Goal: Navigation & Orientation: Understand site structure

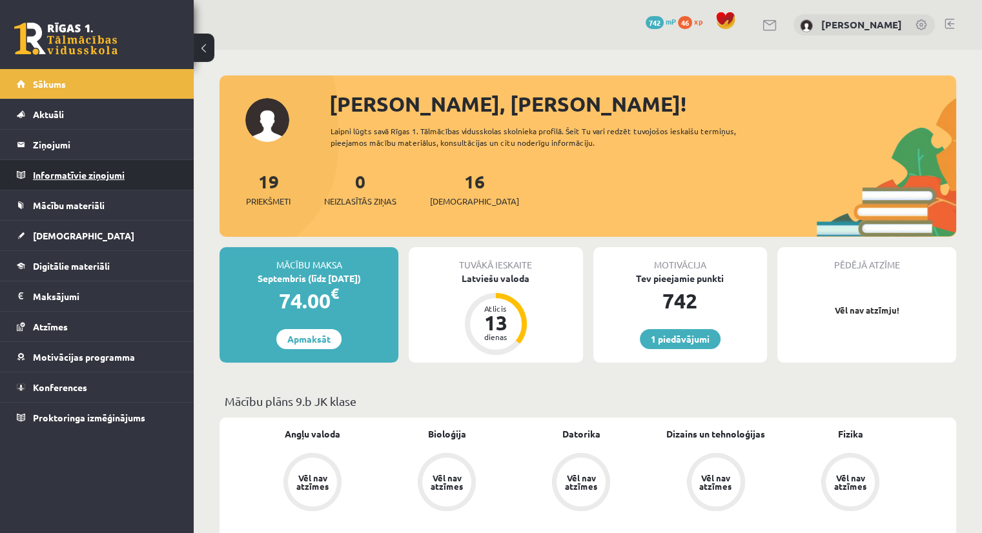
click at [74, 181] on legend "Informatīvie ziņojumi 0" at bounding box center [105, 175] width 145 height 30
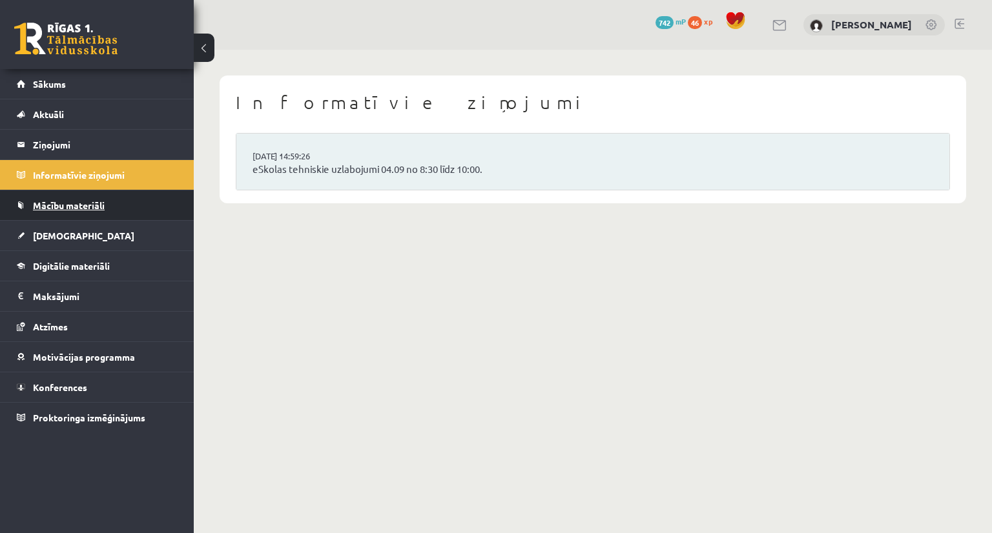
click at [65, 203] on span "Mācību materiāli" at bounding box center [69, 205] width 72 height 12
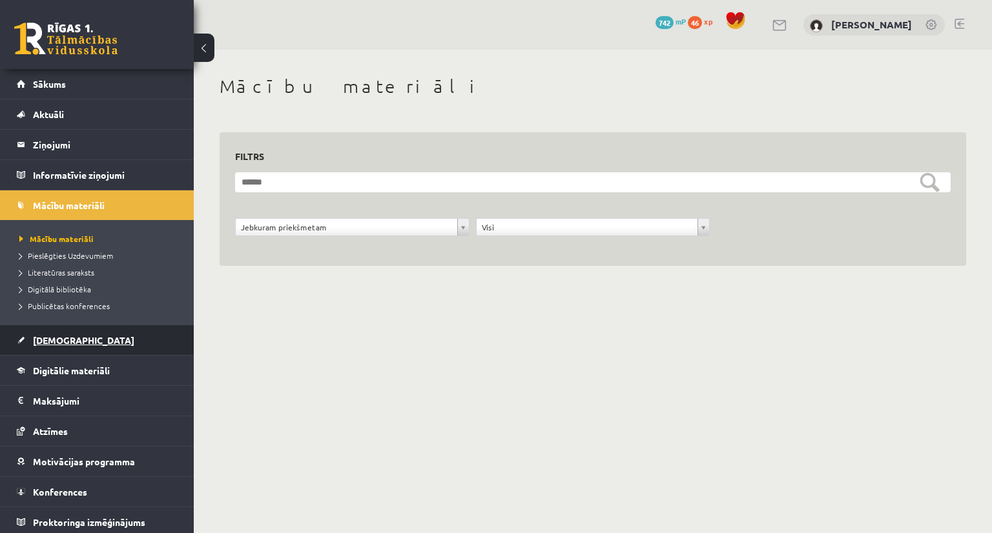
click at [46, 334] on span "[DEMOGRAPHIC_DATA]" at bounding box center [83, 340] width 101 height 12
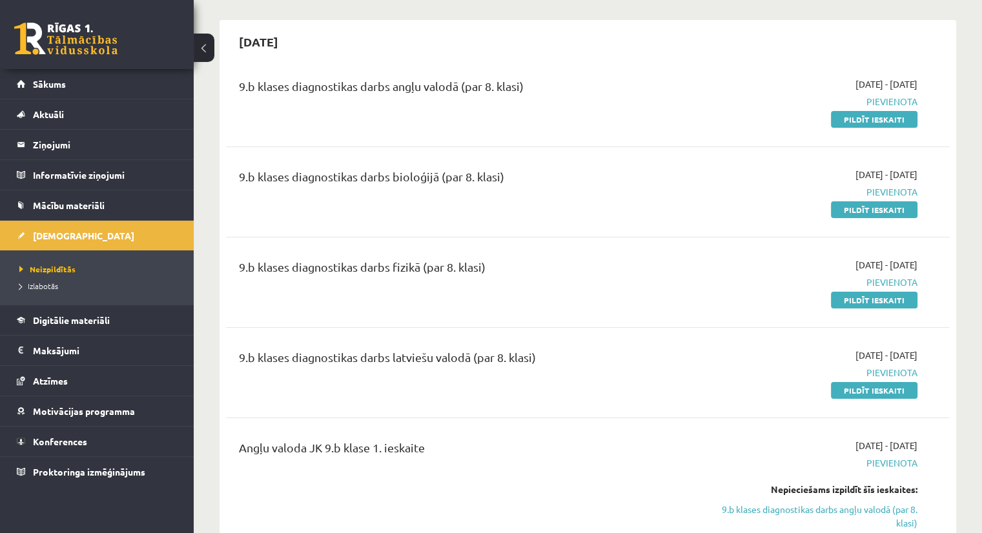
scroll to position [108, 0]
